Goal: Use online tool/utility: Utilize a website feature to perform a specific function

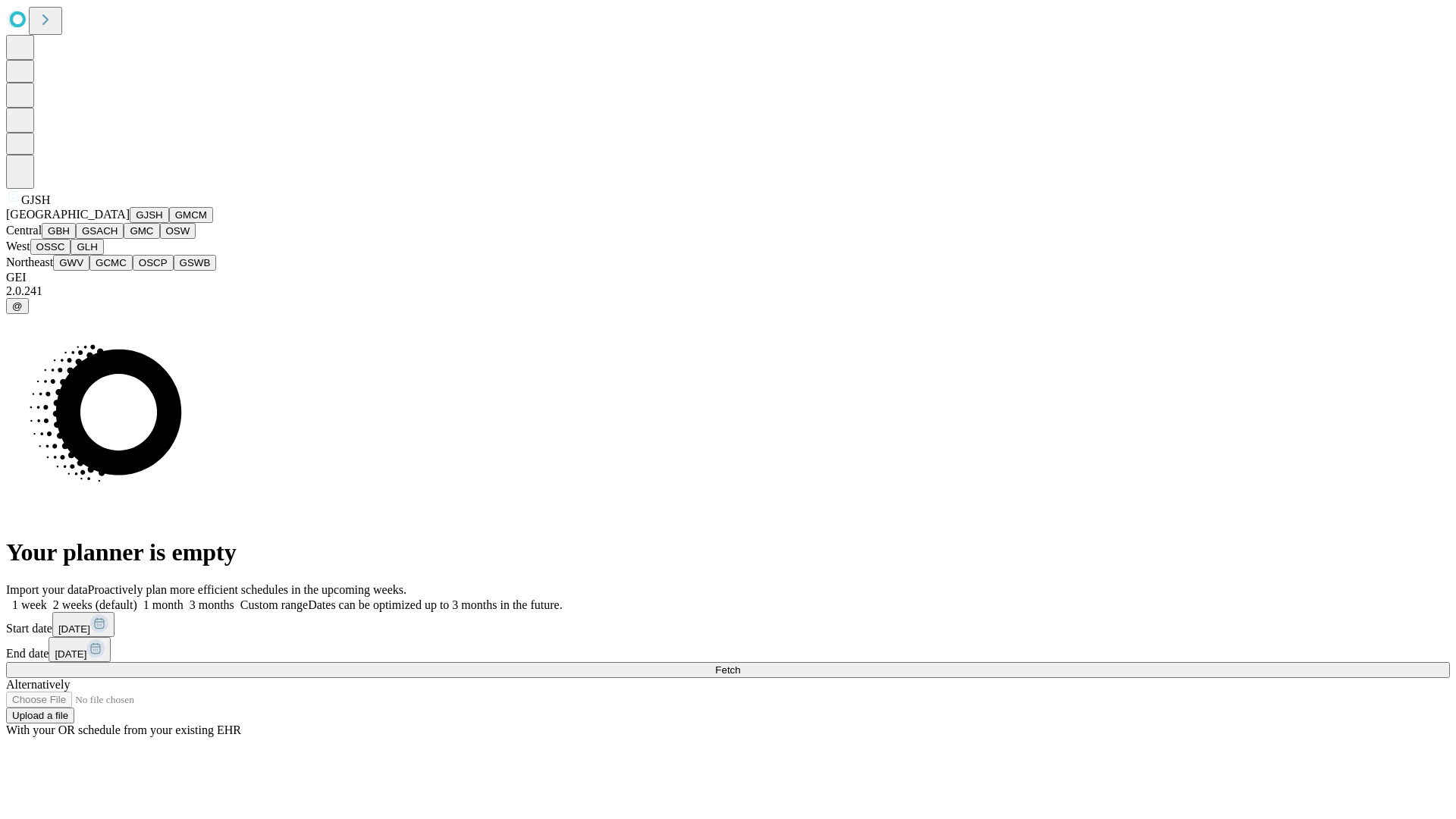
click at [130, 223] on button "GJSH" at bounding box center [149, 215] width 39 height 16
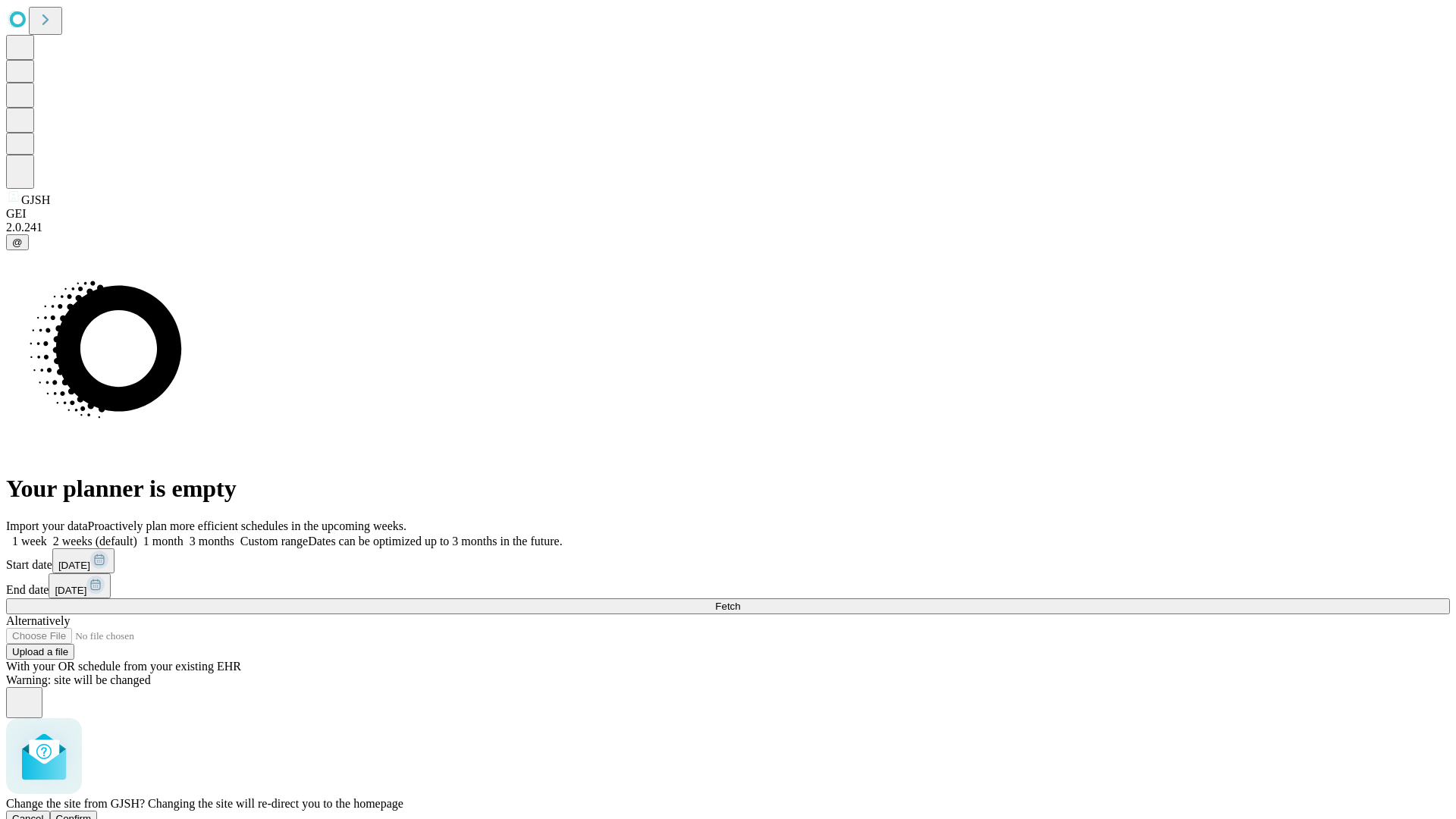
click at [92, 813] on span "Confirm" at bounding box center [74, 818] width 36 height 12
click at [183, 534] on label "1 month" at bounding box center [160, 541] width 46 height 12
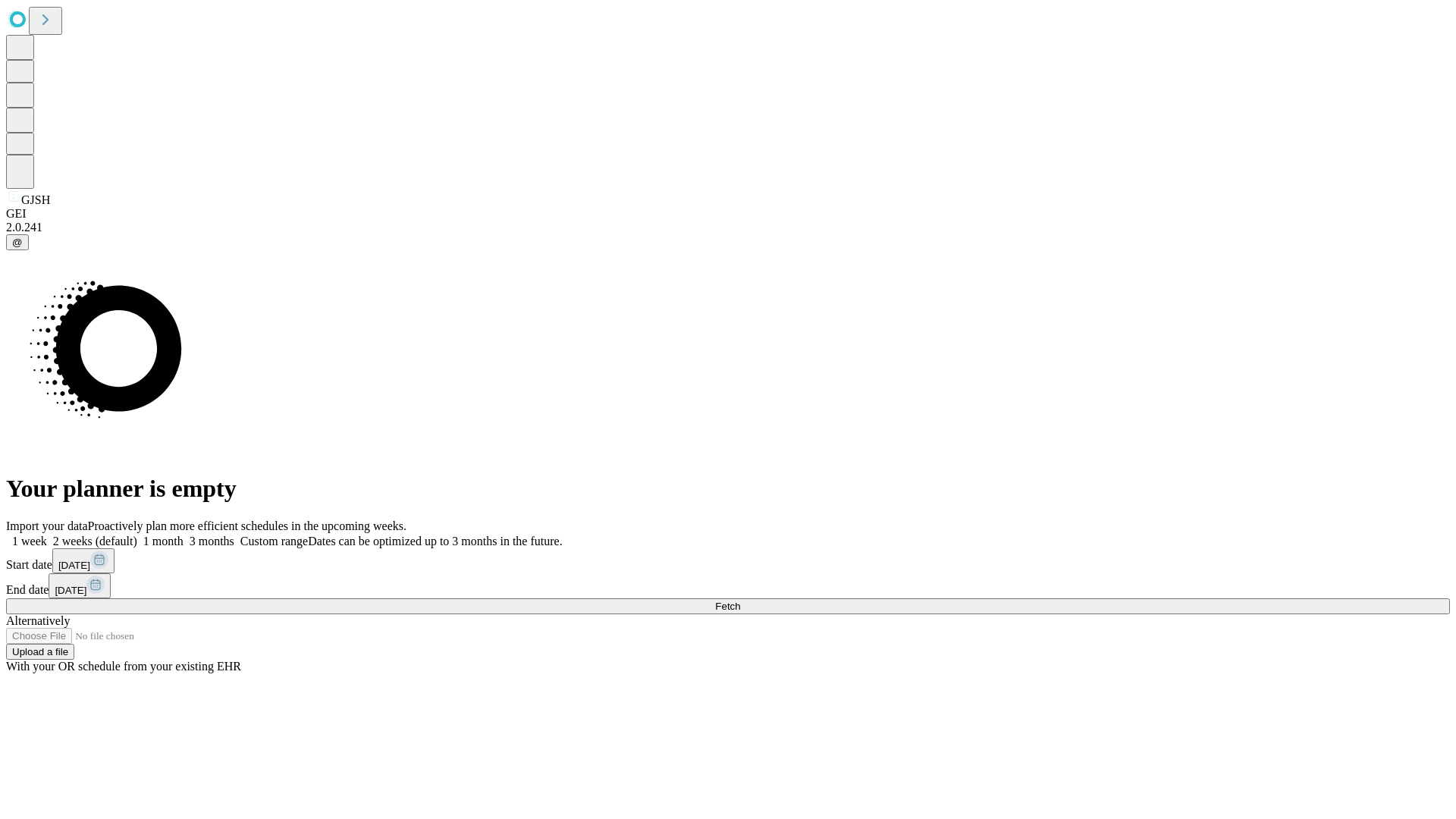
click at [740, 600] on span "Fetch" at bounding box center [728, 606] width 25 height 12
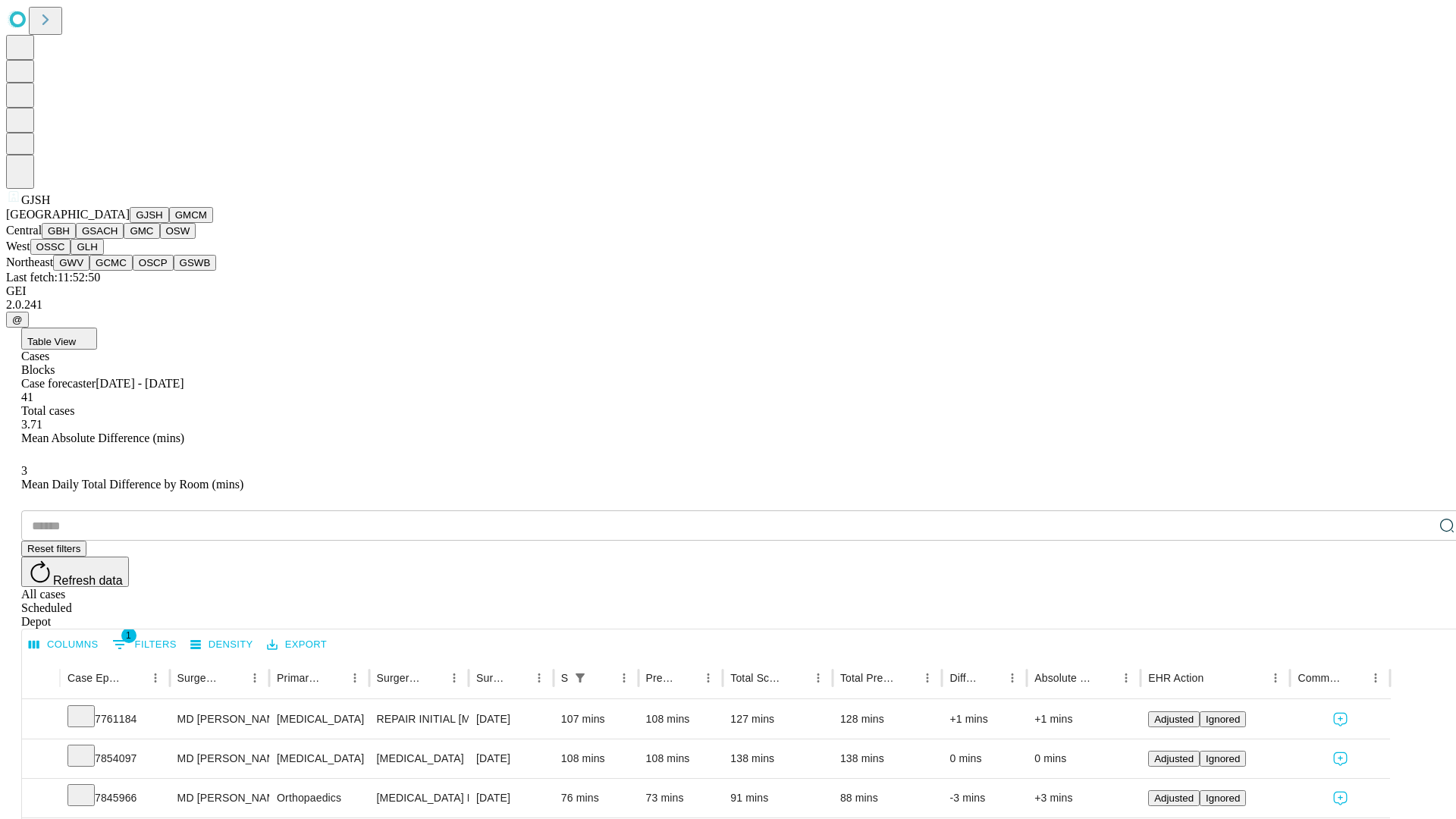
click at [169, 223] on button "GMCM" at bounding box center [190, 215] width 44 height 16
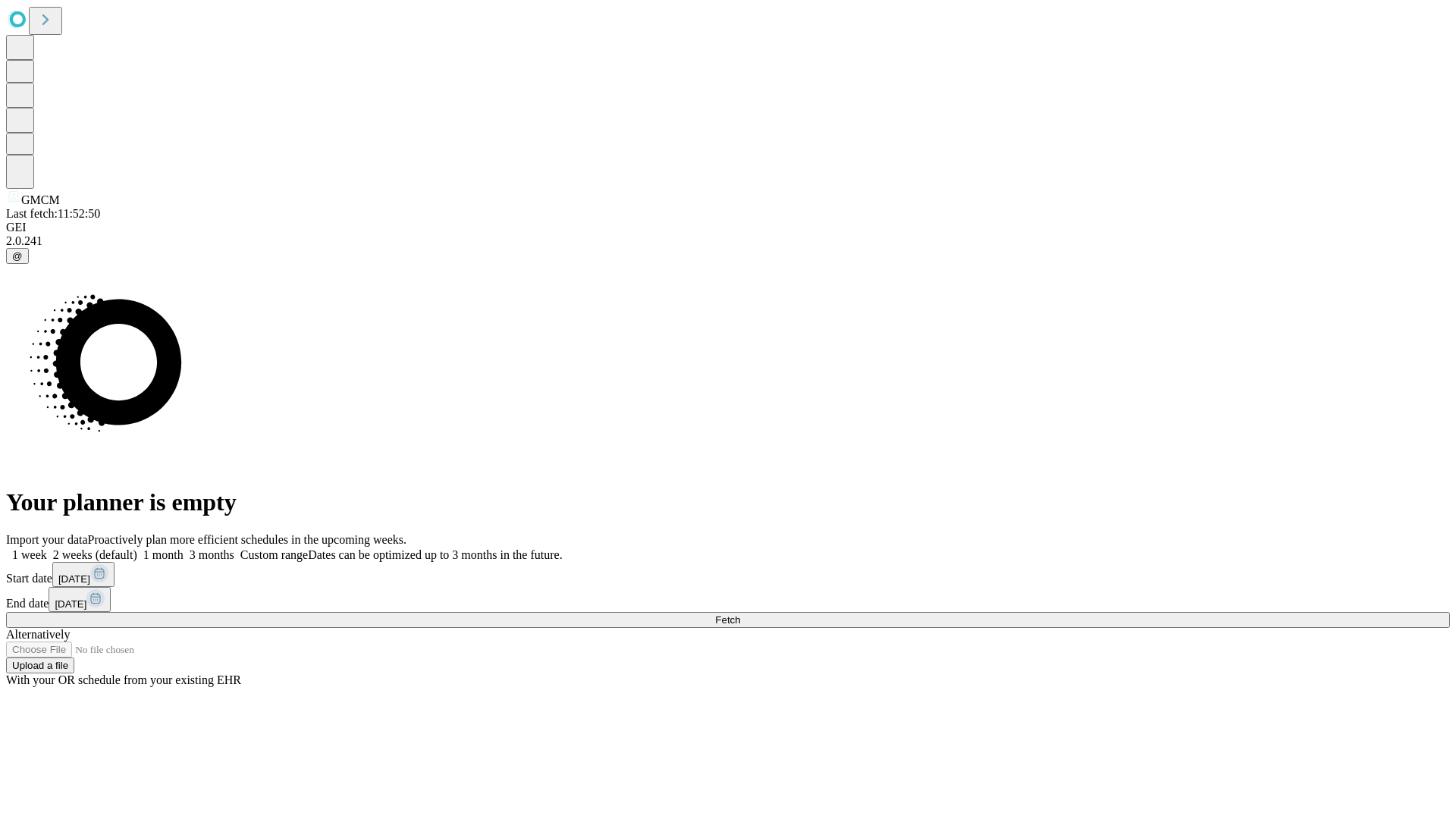
click at [183, 548] on label "1 month" at bounding box center [160, 554] width 46 height 12
click at [740, 614] on span "Fetch" at bounding box center [728, 619] width 25 height 12
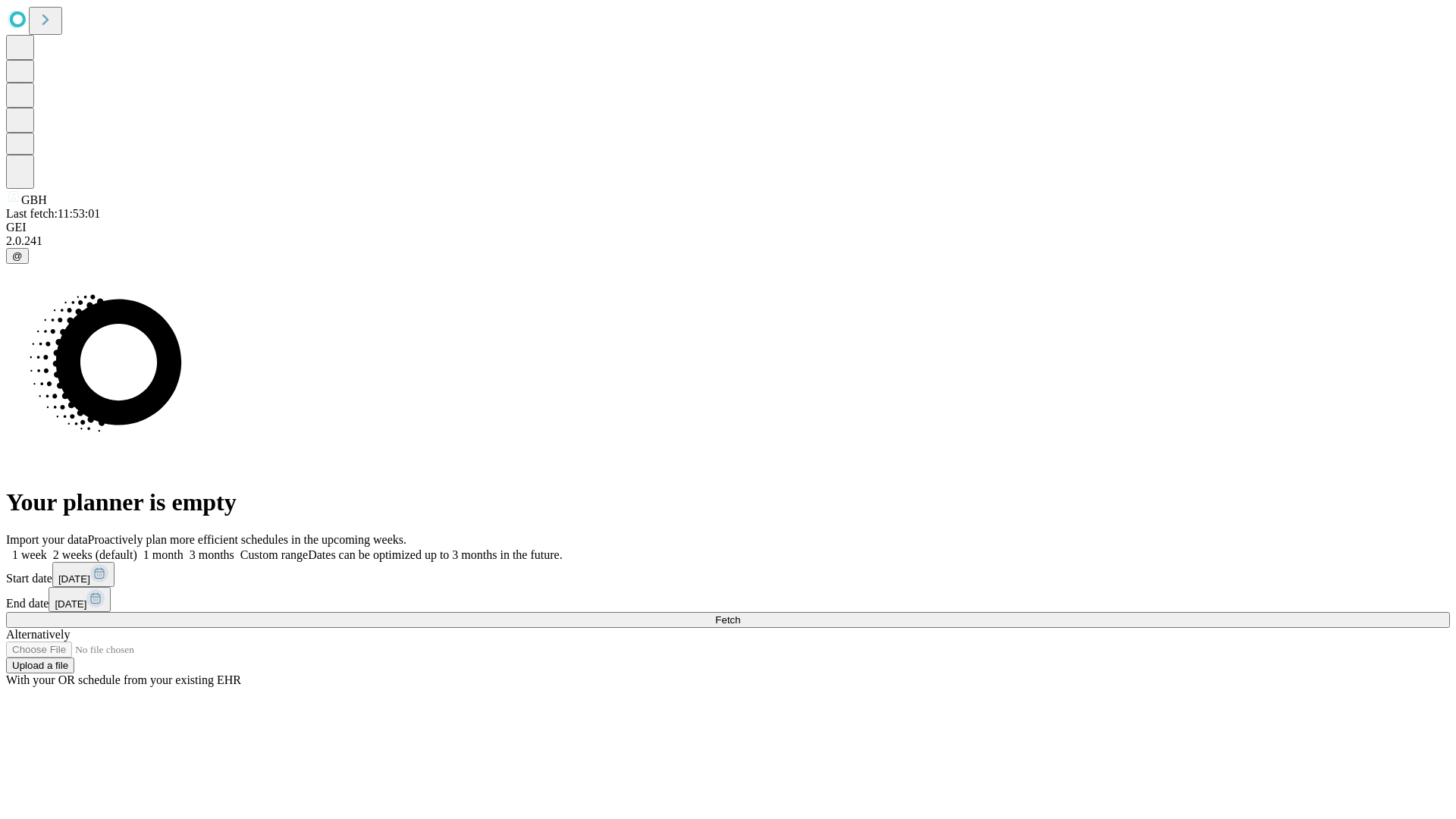
click at [183, 548] on label "1 month" at bounding box center [160, 554] width 46 height 12
click at [740, 614] on span "Fetch" at bounding box center [728, 619] width 25 height 12
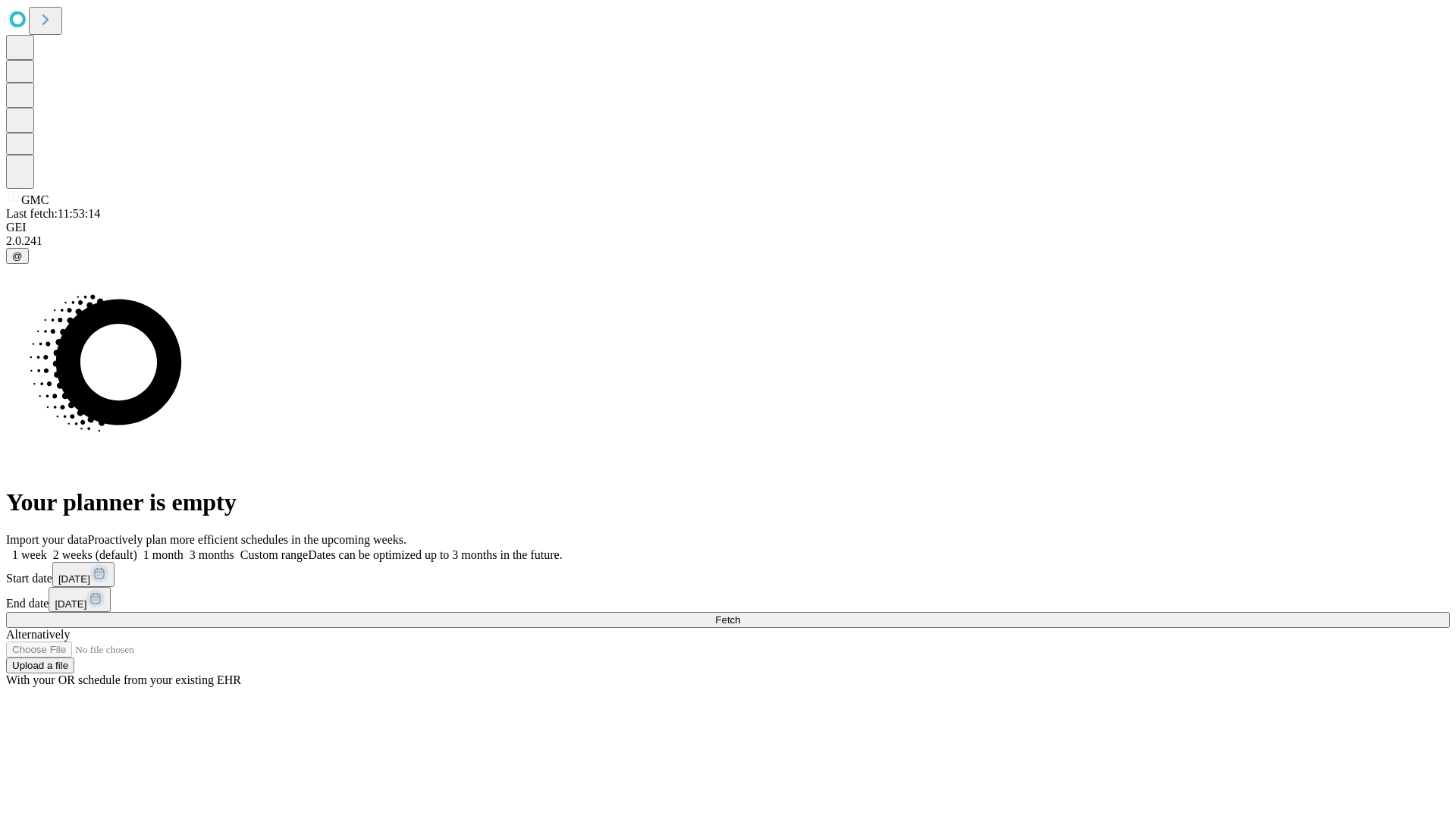
click at [183, 548] on label "1 month" at bounding box center [160, 554] width 46 height 12
click at [740, 614] on span "Fetch" at bounding box center [728, 619] width 25 height 12
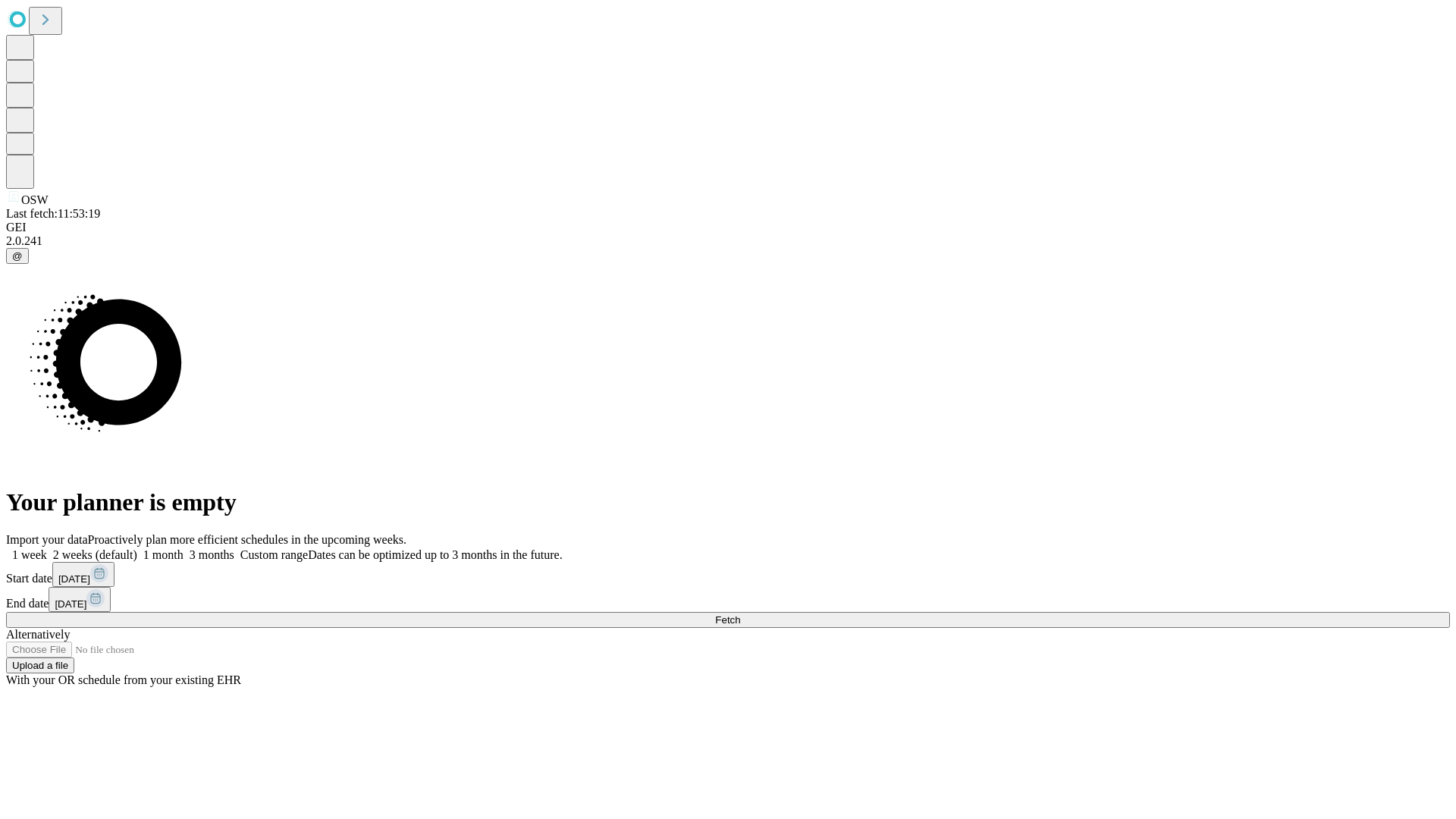
click at [183, 548] on label "1 month" at bounding box center [160, 554] width 46 height 12
click at [740, 614] on span "Fetch" at bounding box center [728, 619] width 25 height 12
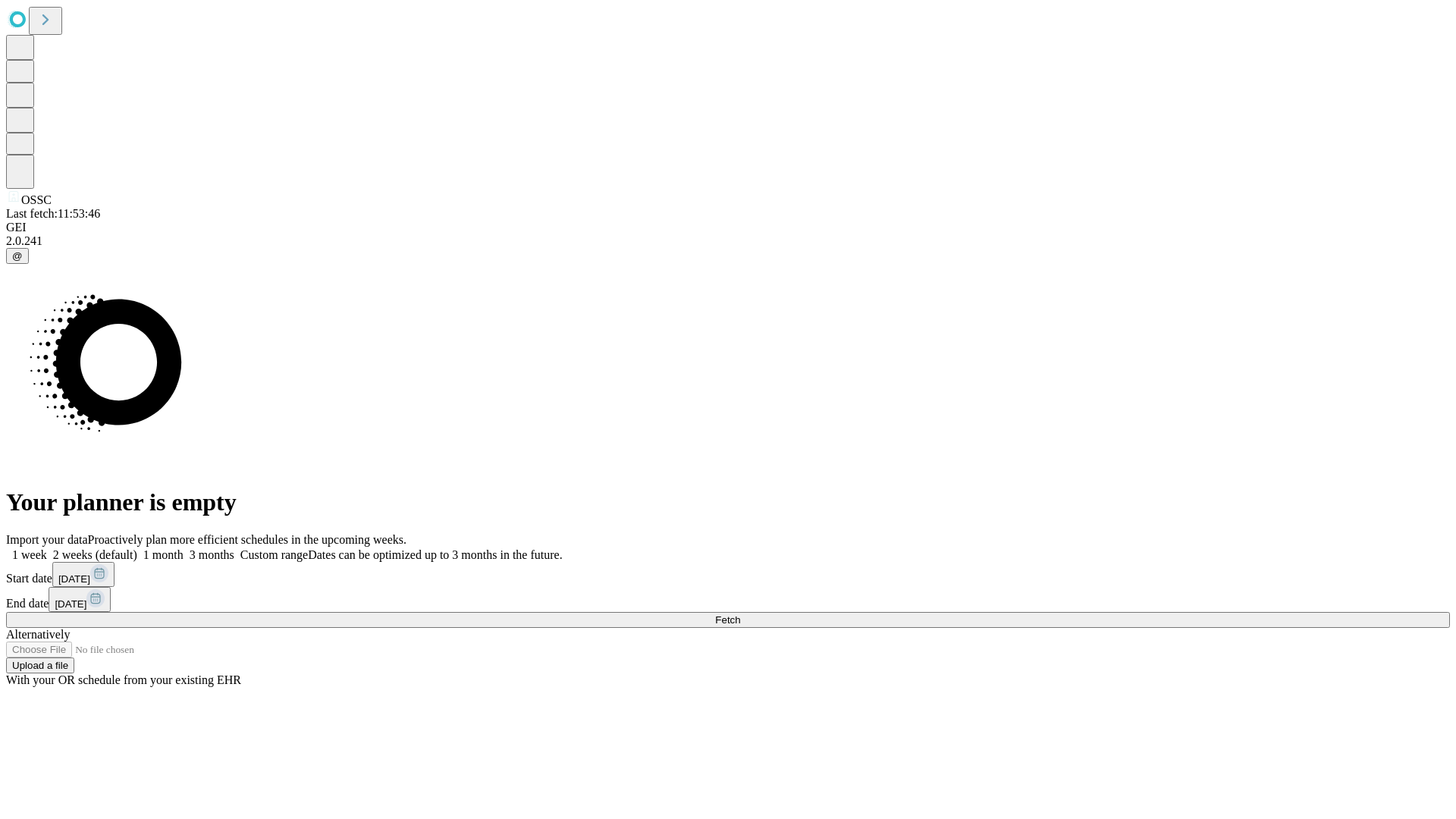
click at [183, 548] on label "1 month" at bounding box center [160, 554] width 46 height 12
click at [740, 614] on span "Fetch" at bounding box center [728, 619] width 25 height 12
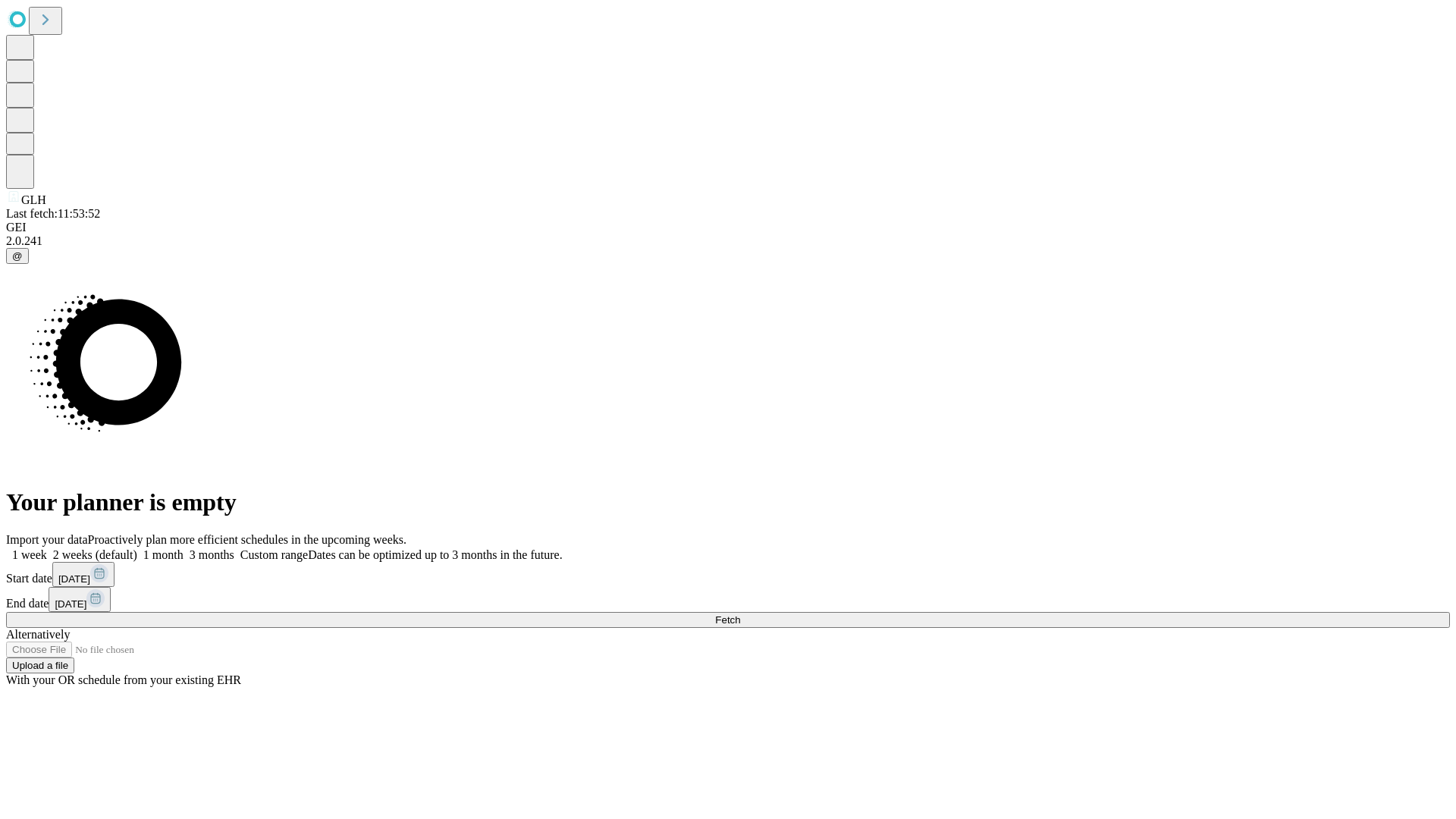
click at [183, 548] on label "1 month" at bounding box center [160, 554] width 46 height 12
click at [740, 614] on span "Fetch" at bounding box center [728, 619] width 25 height 12
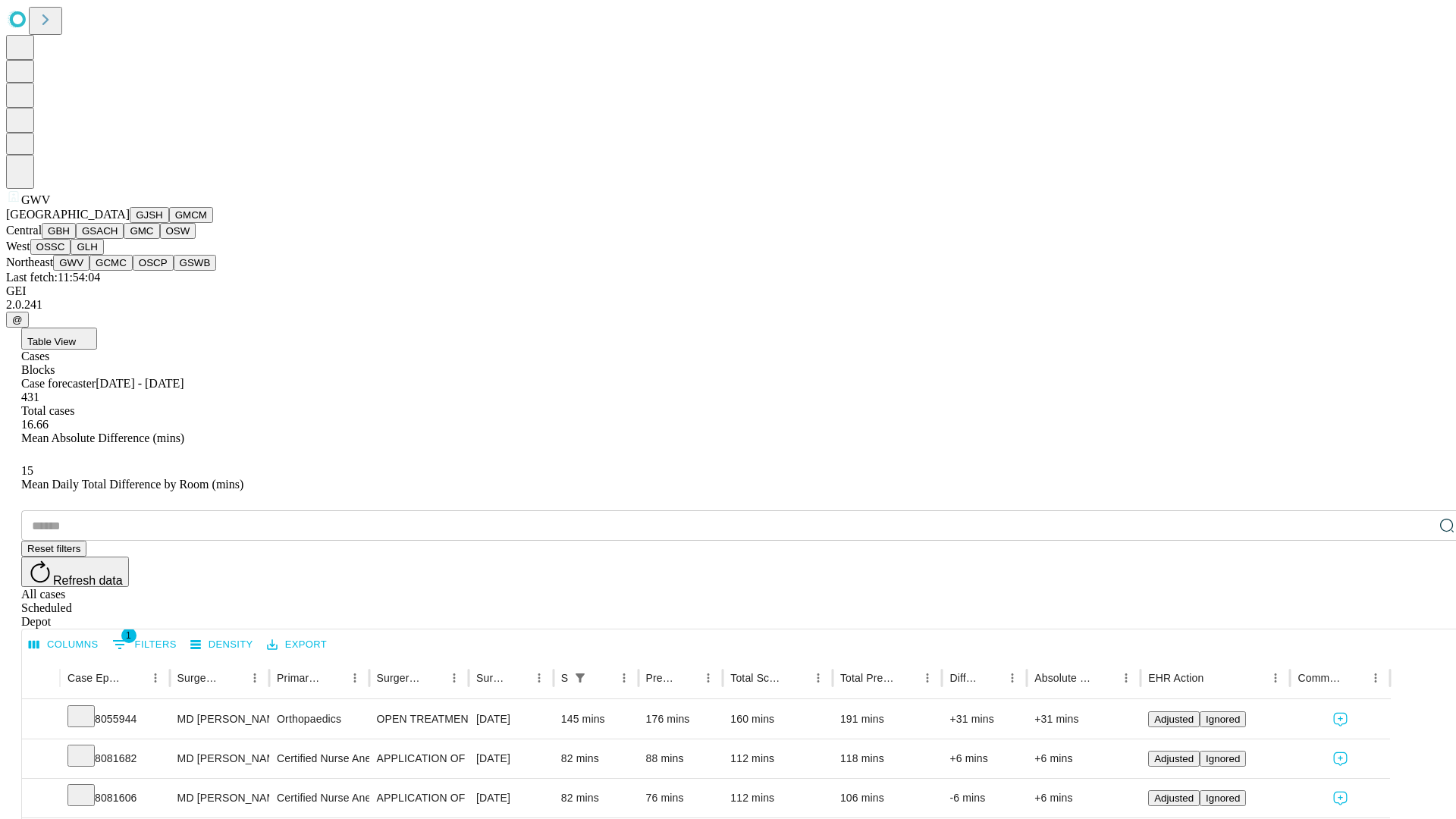
click at [117, 270] on button "GCMC" at bounding box center [111, 262] width 44 height 16
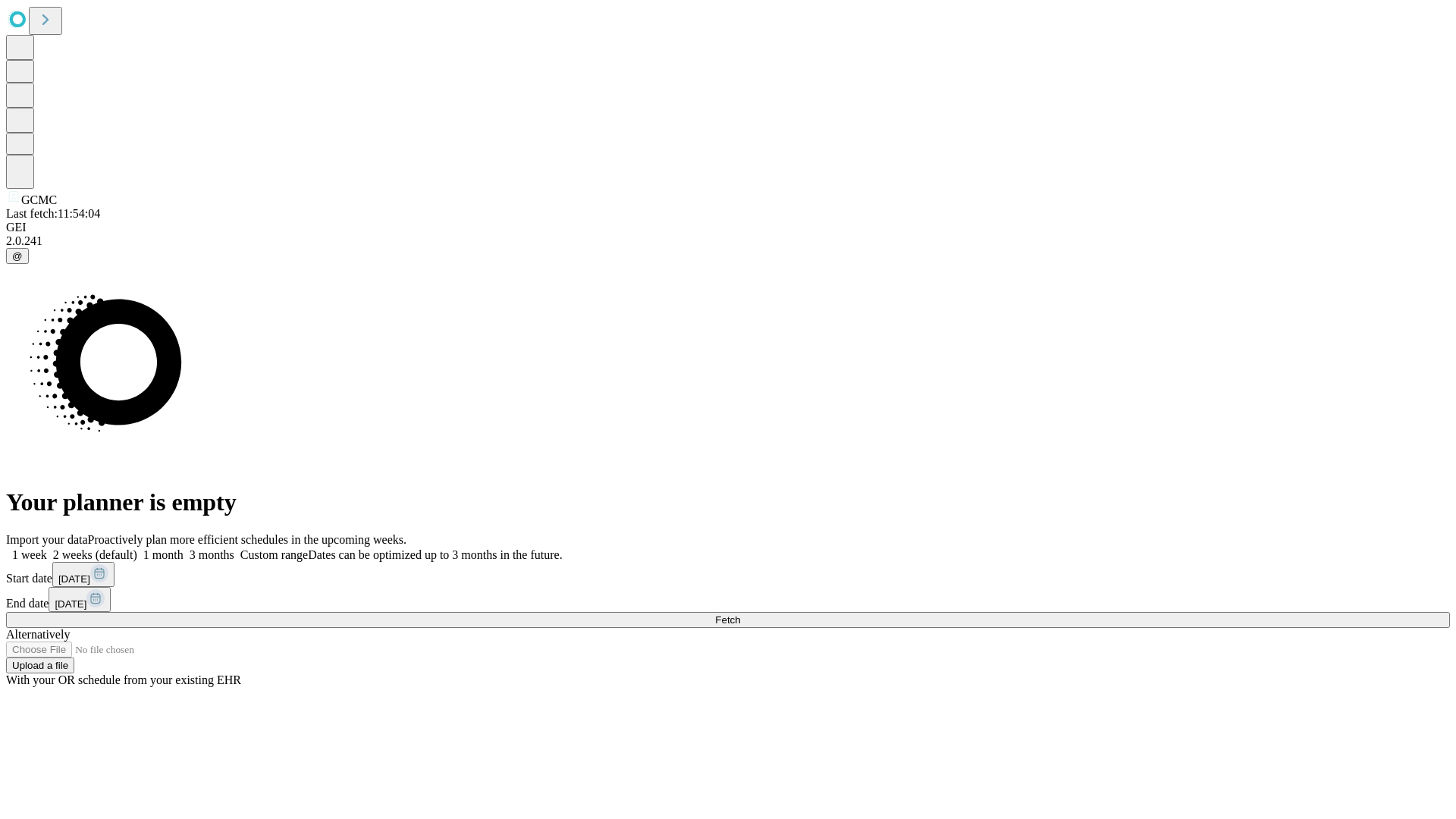
click at [183, 548] on label "1 month" at bounding box center [160, 554] width 46 height 12
click at [740, 614] on span "Fetch" at bounding box center [728, 619] width 25 height 12
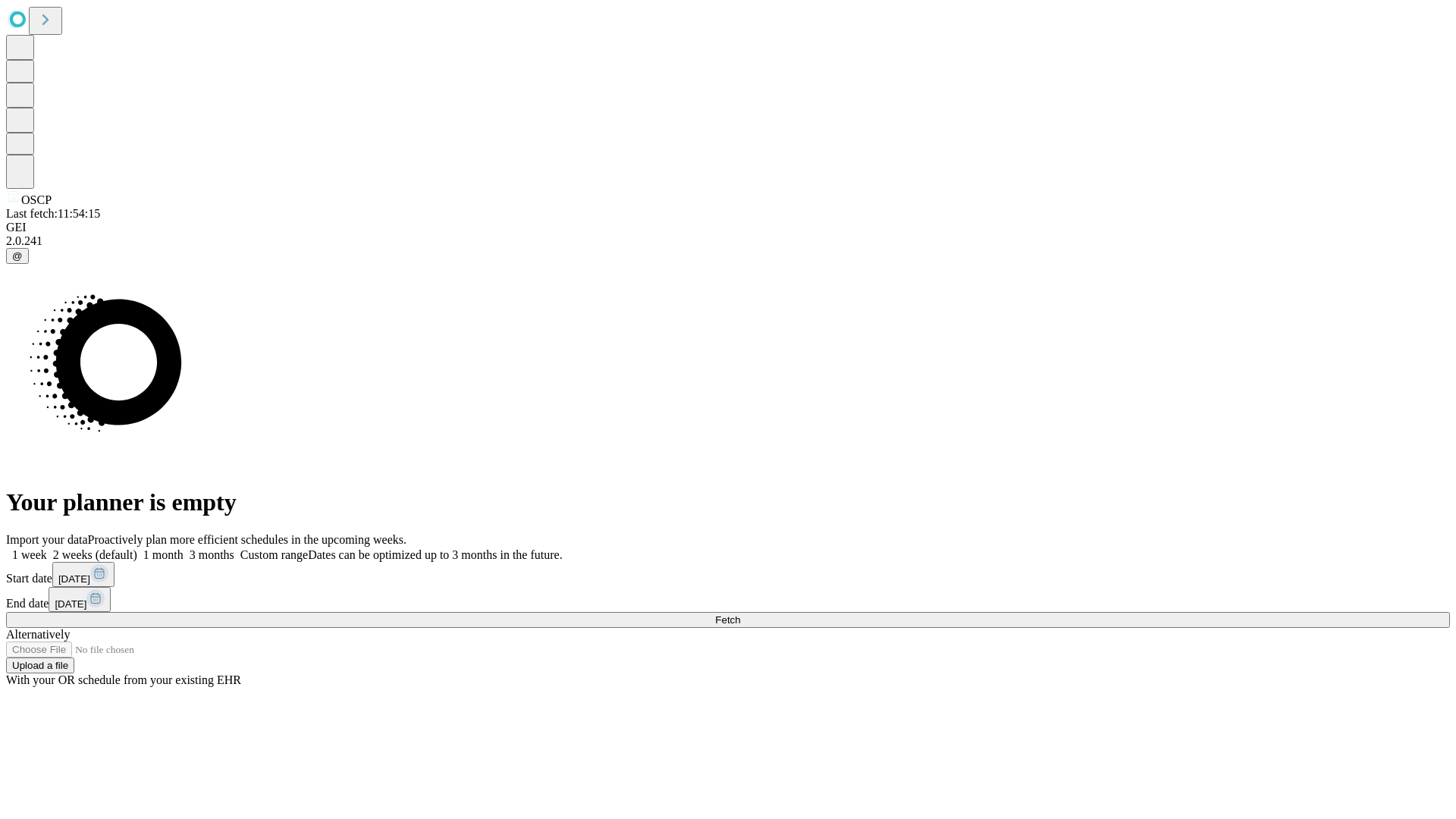
click at [740, 614] on span "Fetch" at bounding box center [728, 619] width 25 height 12
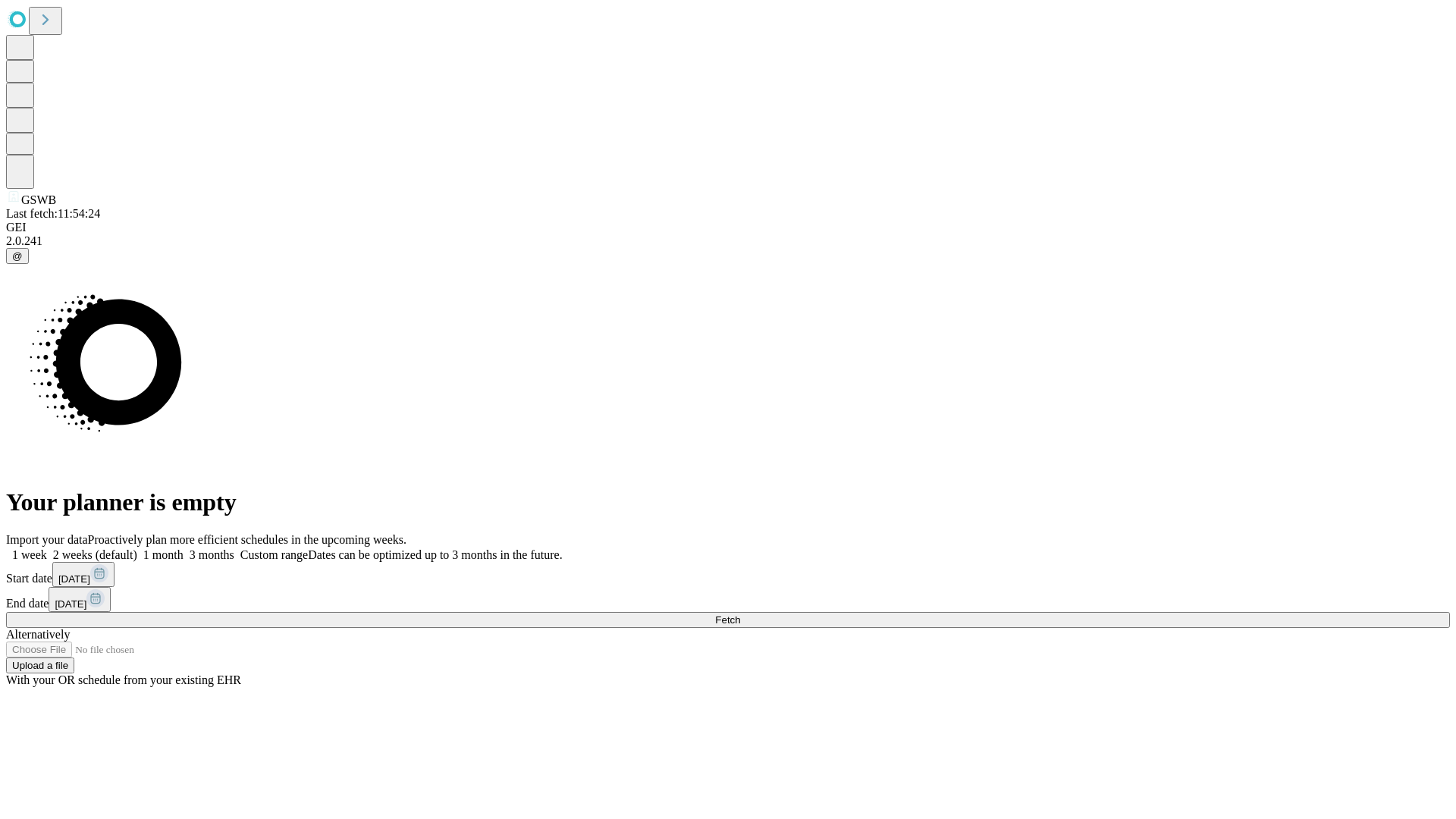
click at [740, 614] on span "Fetch" at bounding box center [728, 619] width 25 height 12
